Goal: Task Accomplishment & Management: Manage account settings

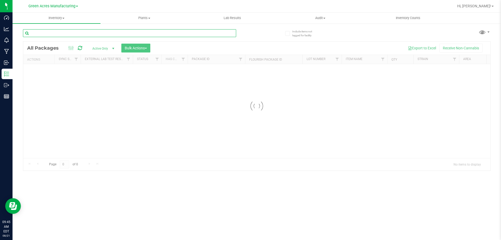
click at [166, 34] on input "text" at bounding box center [129, 33] width 213 height 8
click at [46, 5] on span "Green Acres Manufacturing" at bounding box center [51, 6] width 47 height 5
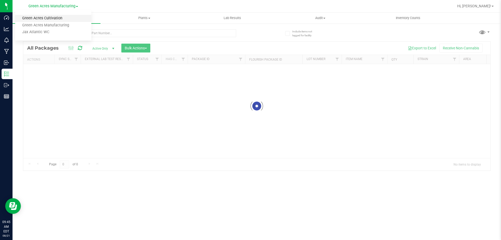
click at [51, 18] on link "Green Acres Cultivation" at bounding box center [53, 18] width 76 height 7
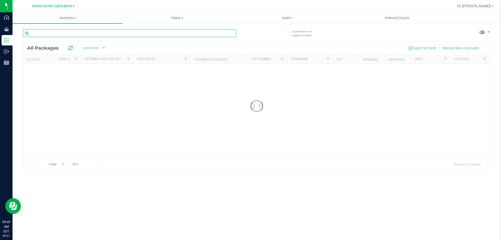
click at [58, 33] on input "text" at bounding box center [129, 33] width 213 height 8
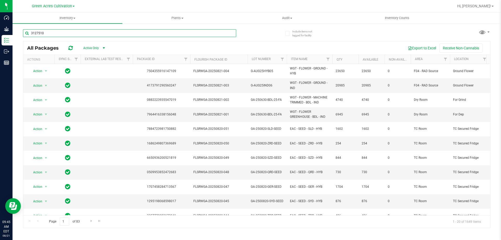
type input "3127510"
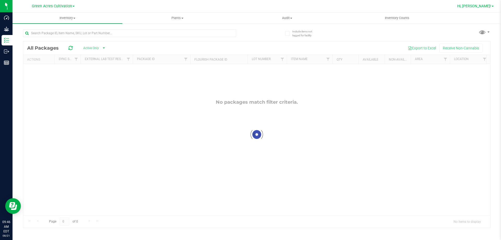
click at [487, 7] on span "Hi, [PERSON_NAME]!" at bounding box center [474, 6] width 34 height 4
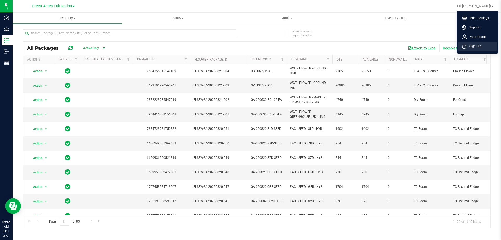
click at [483, 48] on li "Sign Out" at bounding box center [477, 45] width 39 height 9
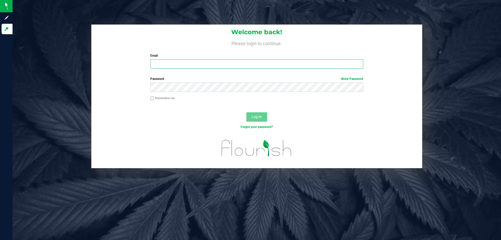
click at [181, 63] on input "Email" at bounding box center [256, 63] width 213 height 9
type input "[EMAIL_ADDRESS][DOMAIN_NAME]"
click at [246, 112] on button "Log In" at bounding box center [256, 116] width 21 height 9
